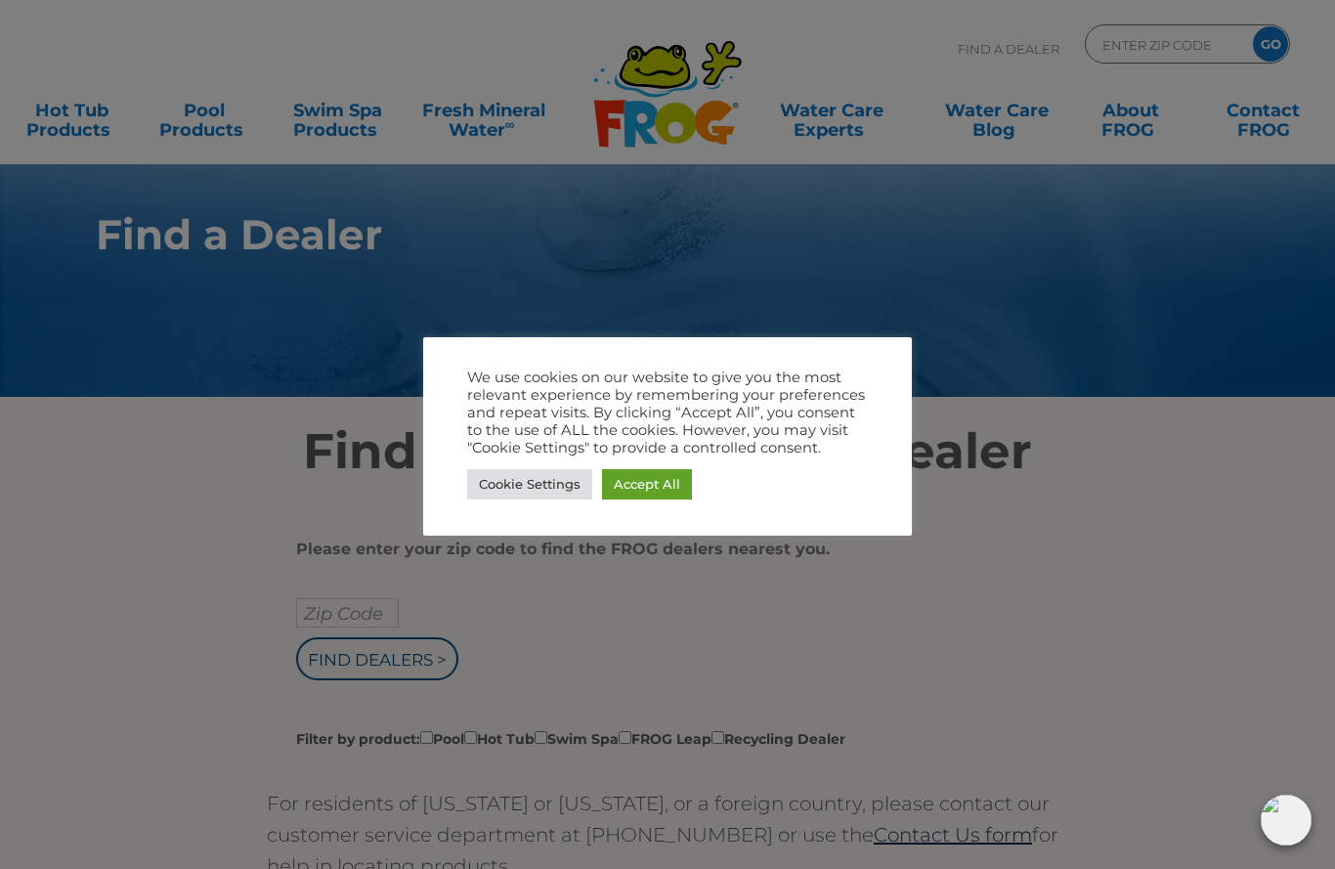
click at [659, 483] on link "Accept All" at bounding box center [647, 484] width 90 height 30
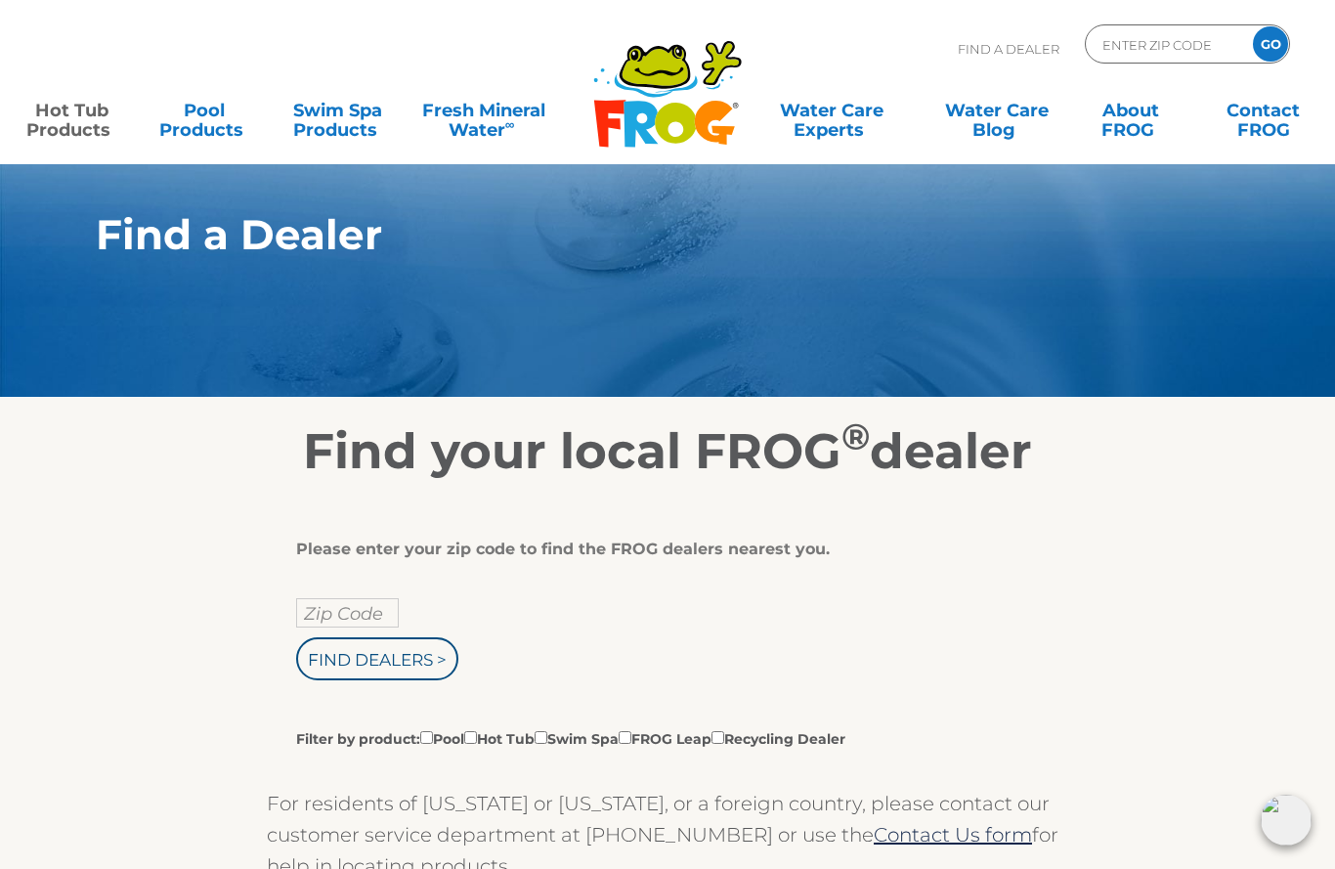
click at [88, 130] on link "Hot Tub Products" at bounding box center [72, 110] width 104 height 39
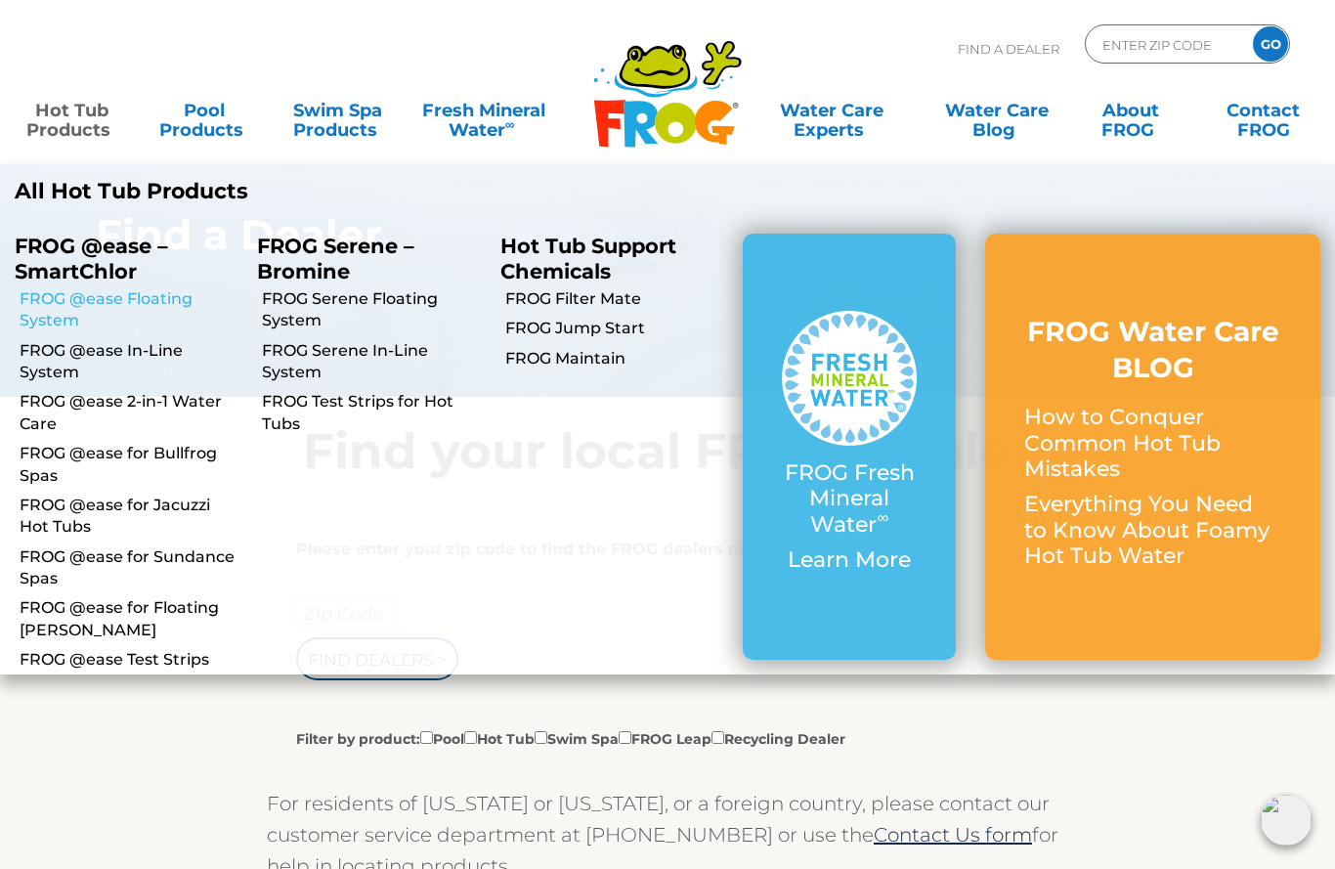
click at [125, 293] on link "FROG @ease Floating System" at bounding box center [131, 310] width 223 height 44
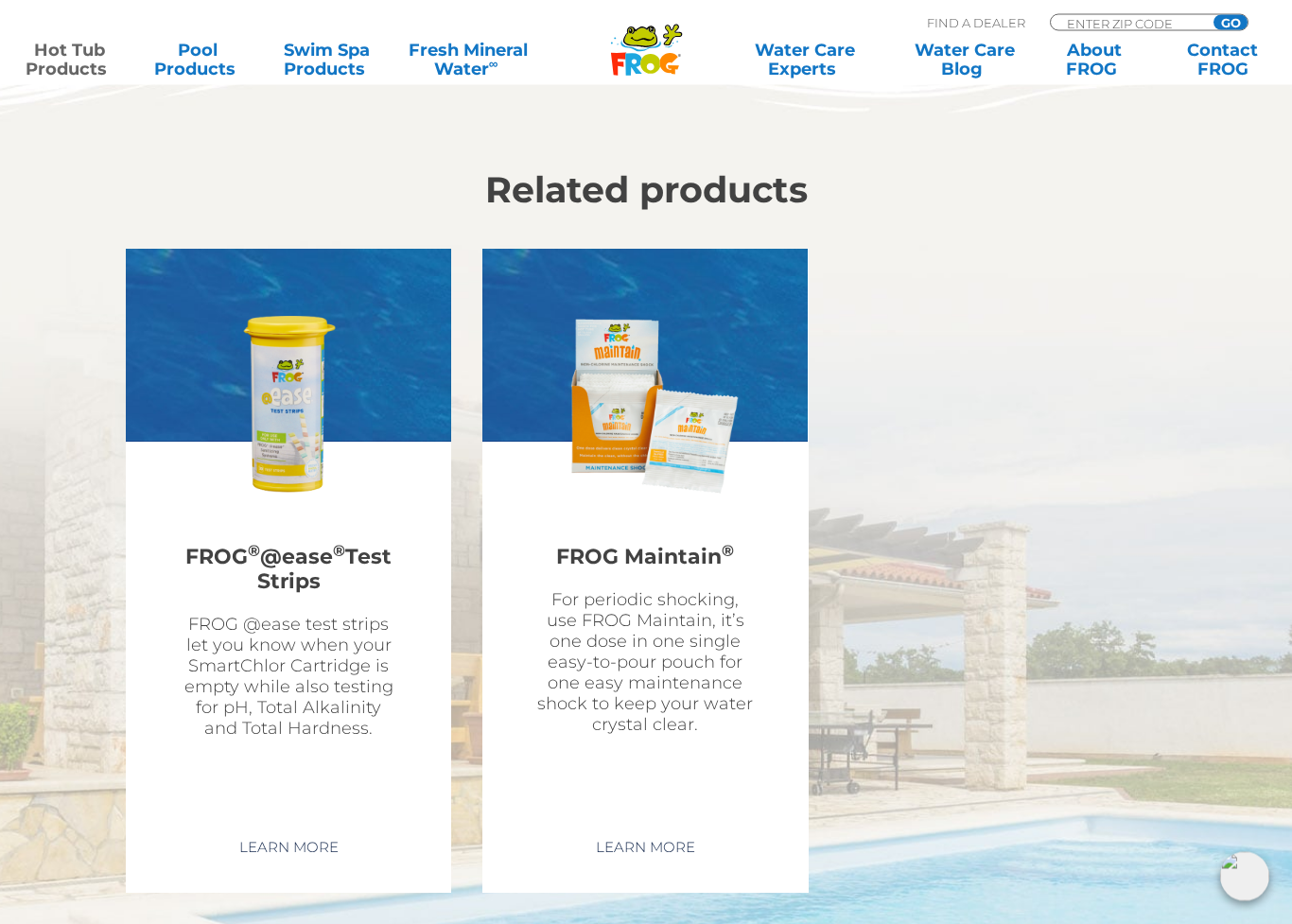
scroll to position [5094, 0]
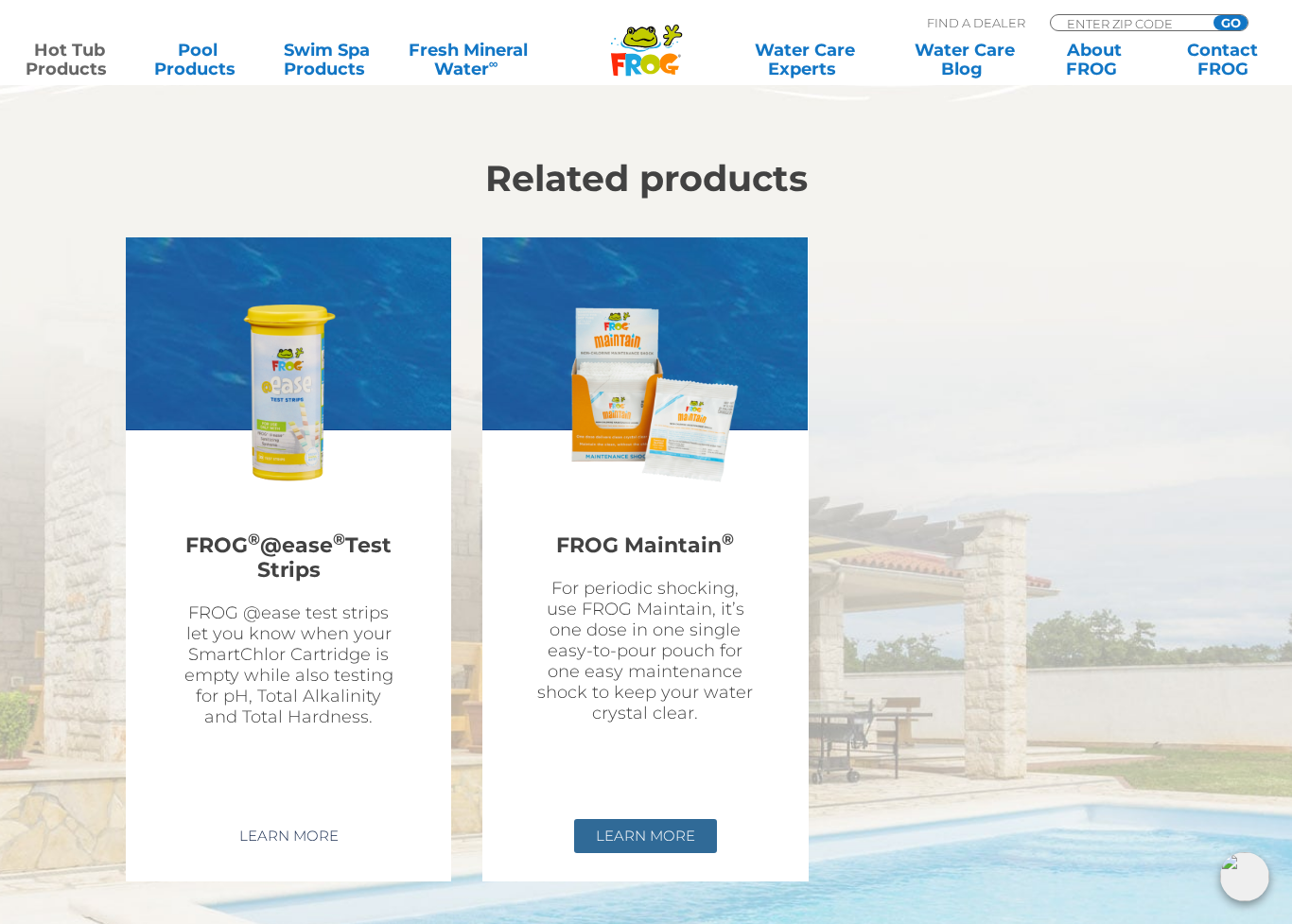
click at [650, 819] on link "Learn More" at bounding box center [646, 835] width 143 height 34
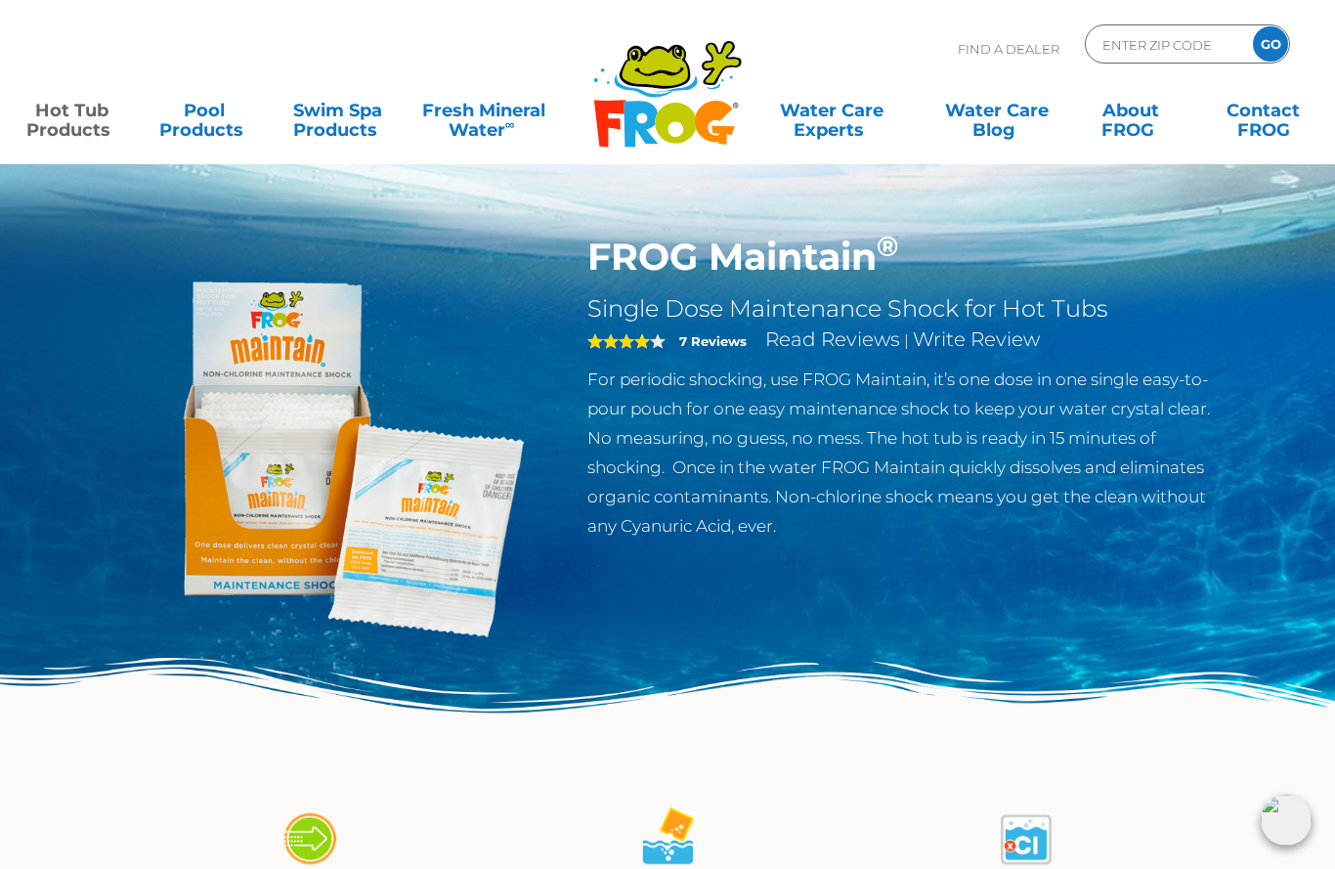
click at [1150, 57] on input "ENTER ZIP CODE" at bounding box center [1166, 44] width 132 height 28
type input "ENTER ZIP CODE"
click at [1169, 46] on input "Zip Code Form" at bounding box center [1166, 44] width 132 height 28
type input "76065"
click at [1270, 44] on input "GO" at bounding box center [1270, 43] width 35 height 35
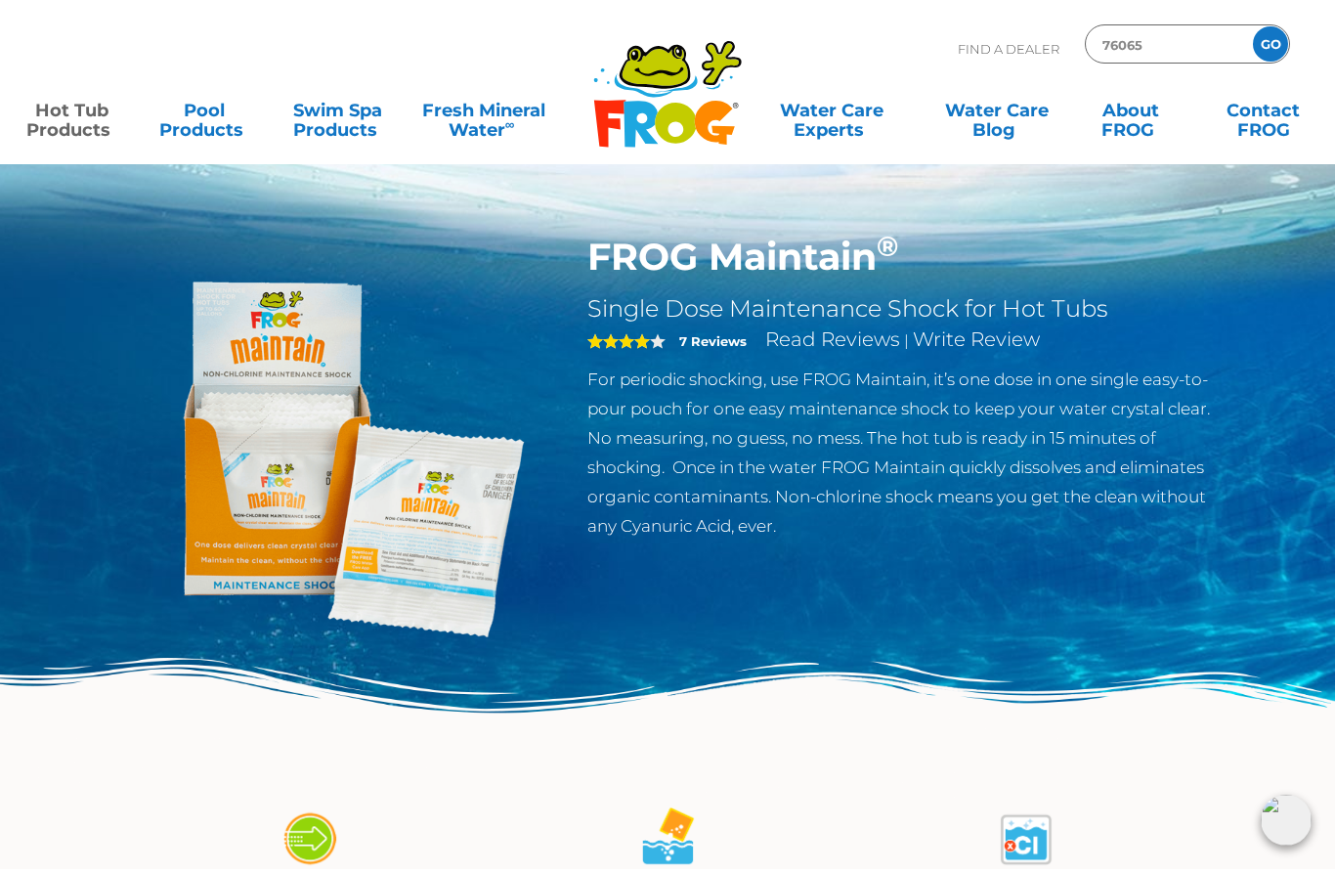
click at [1266, 48] on input "GO" at bounding box center [1270, 43] width 35 height 35
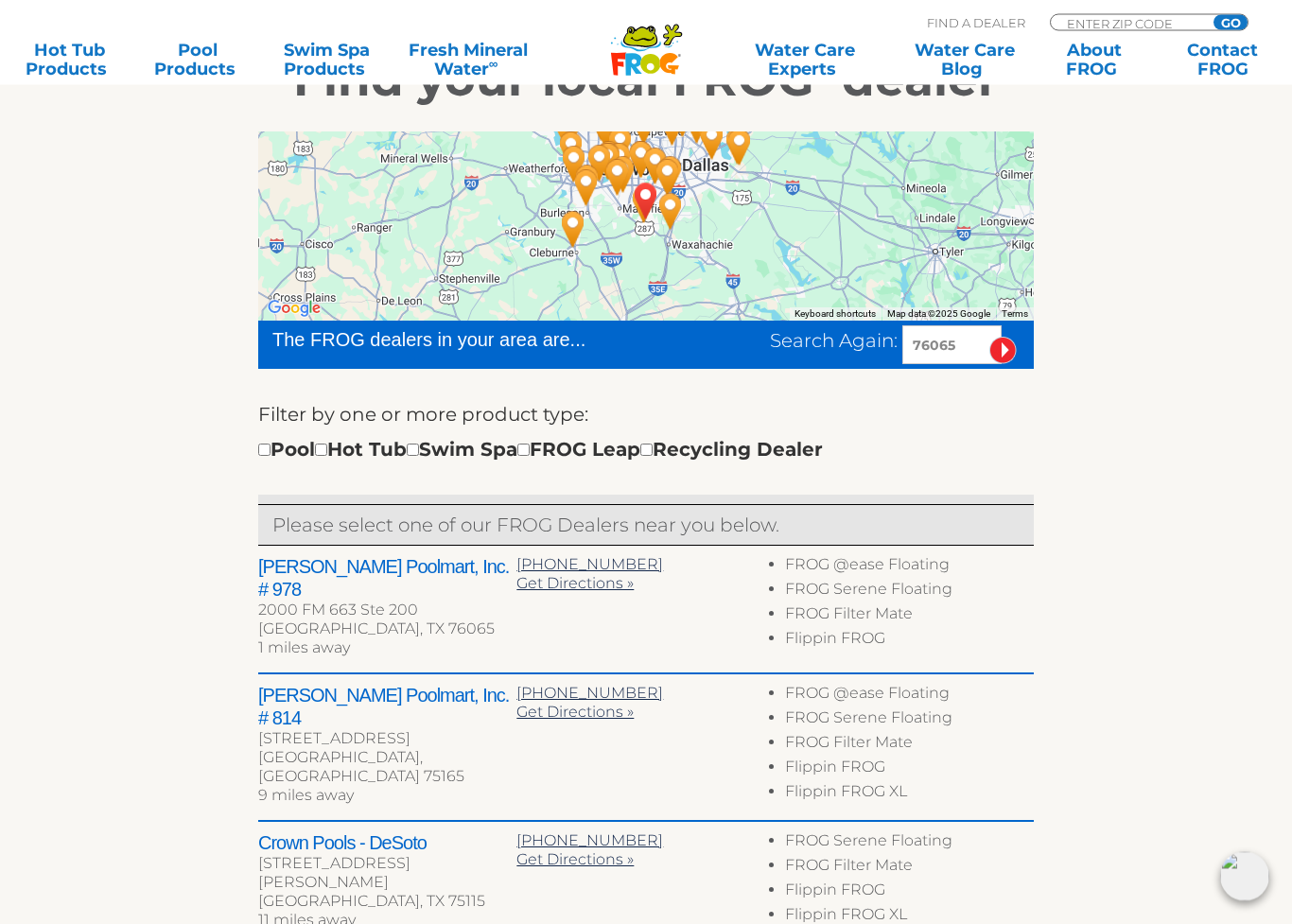
scroll to position [390, 0]
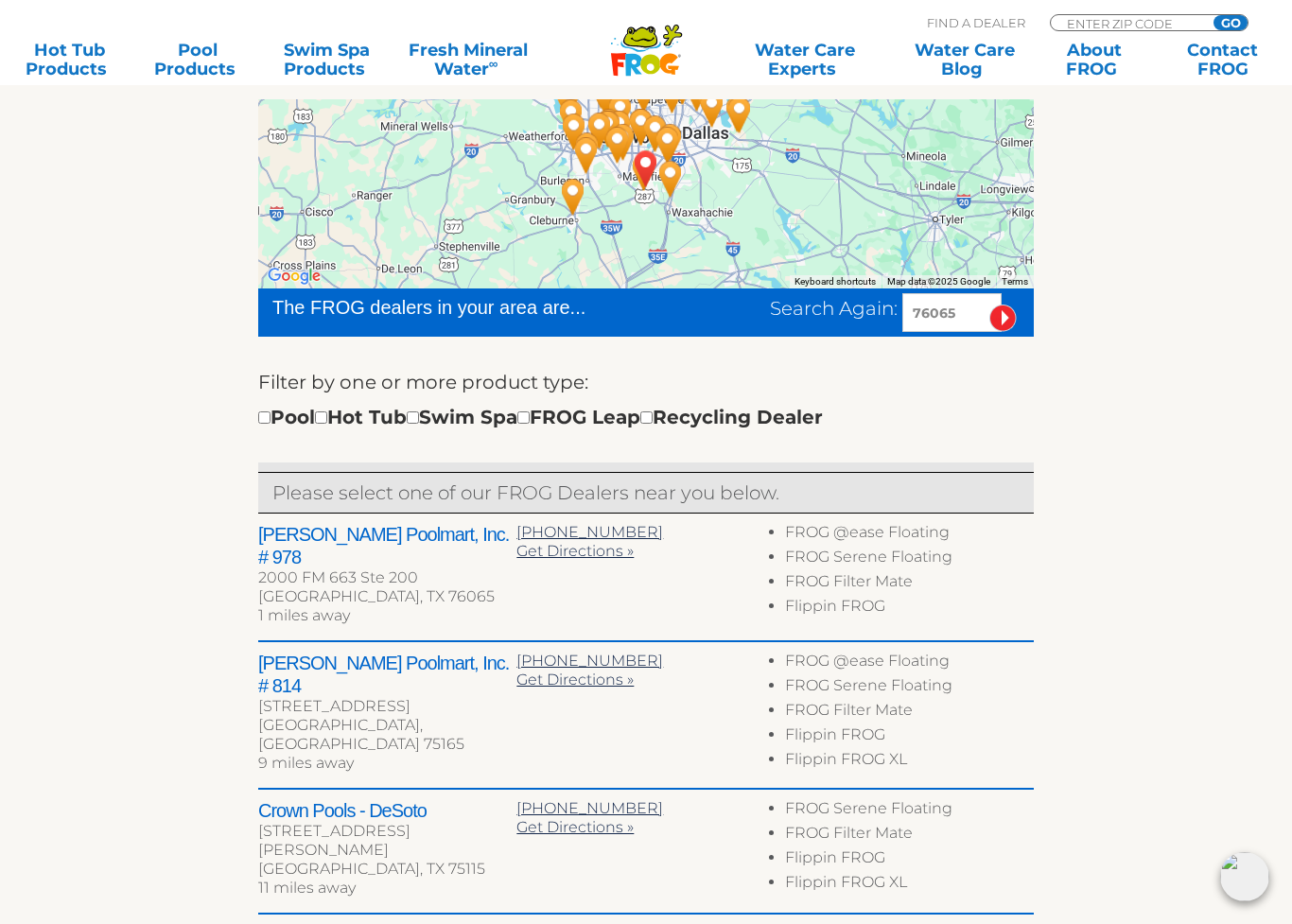
click at [327, 411] on input "checkbox" at bounding box center [320, 417] width 13 height 13
checkbox input "true"
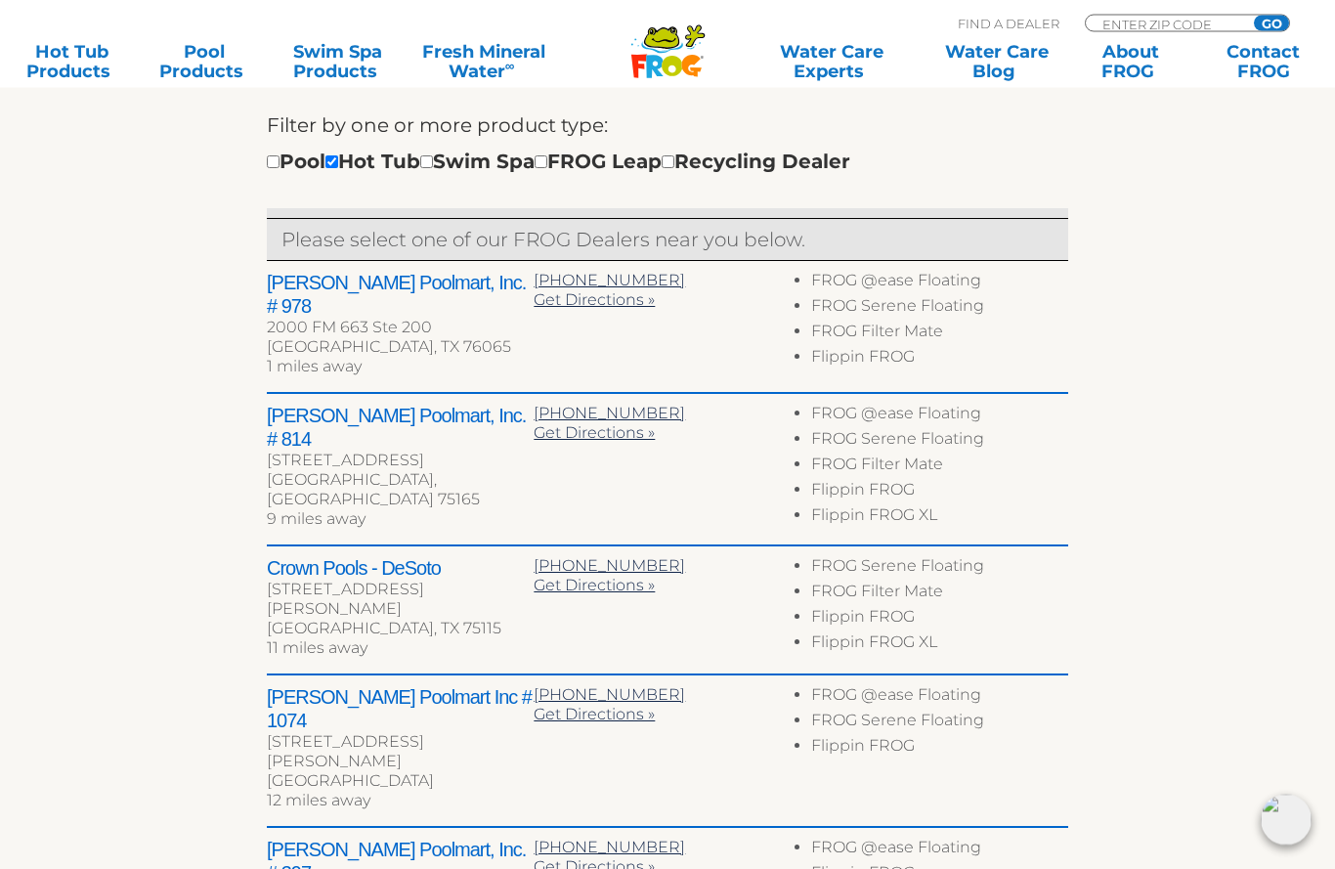
scroll to position [672, 0]
click at [395, 318] on div "2000 FM 663 Ste 200" at bounding box center [400, 328] width 267 height 20
click at [366, 318] on div "2000 FM 663 Ste 200" at bounding box center [400, 328] width 267 height 20
click at [598, 299] on span "Get Directions »" at bounding box center [594, 299] width 121 height 19
